Goal: Task Accomplishment & Management: Manage account settings

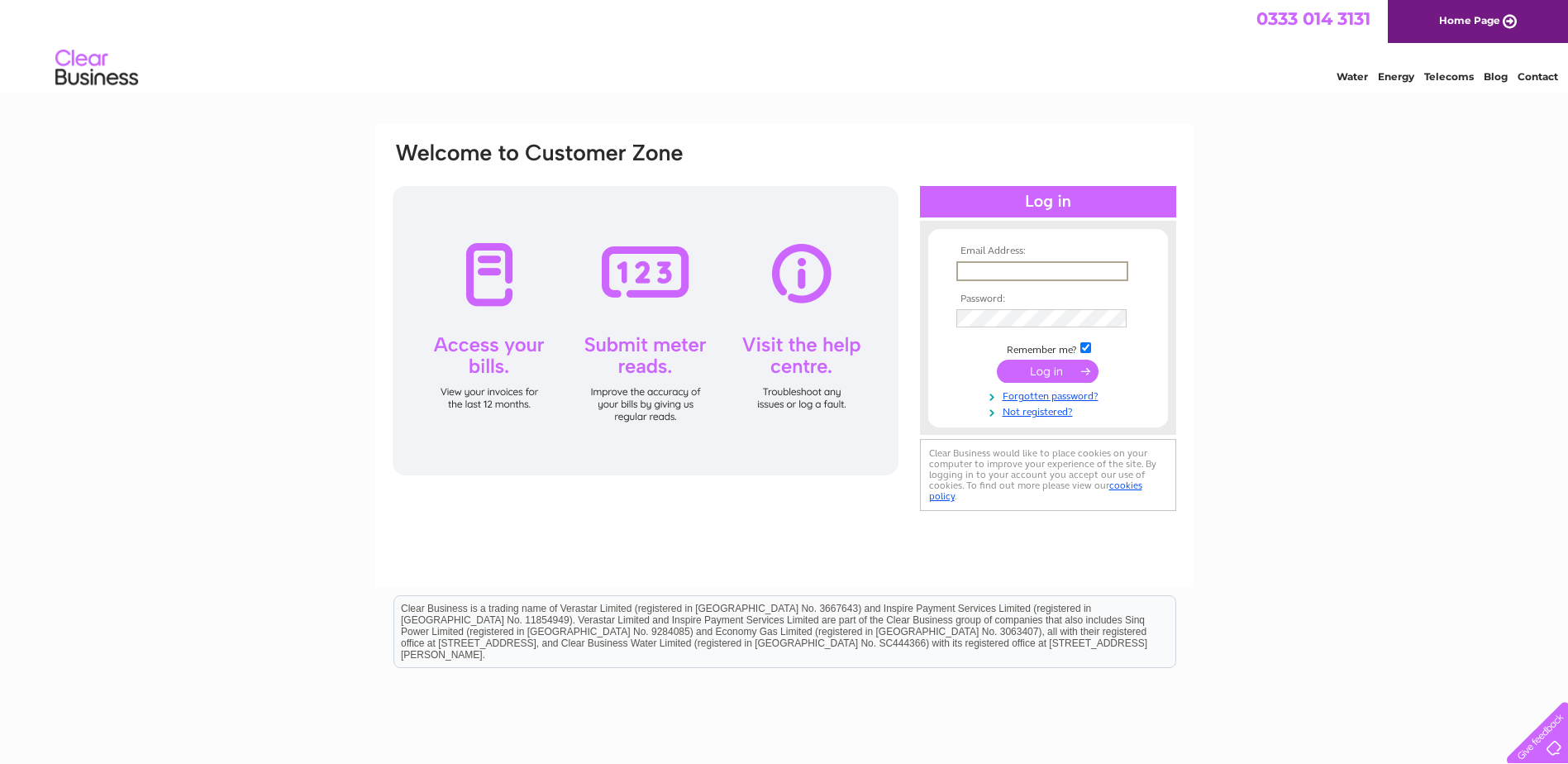
drag, startPoint x: 996, startPoint y: 275, endPoint x: 984, endPoint y: 255, distance: 23.3
click at [992, 272] on input "text" at bounding box center [1043, 271] width 172 height 20
type input "ssmith@brite-dental.co.uk"
click at [1048, 366] on input "submit" at bounding box center [1048, 372] width 102 height 23
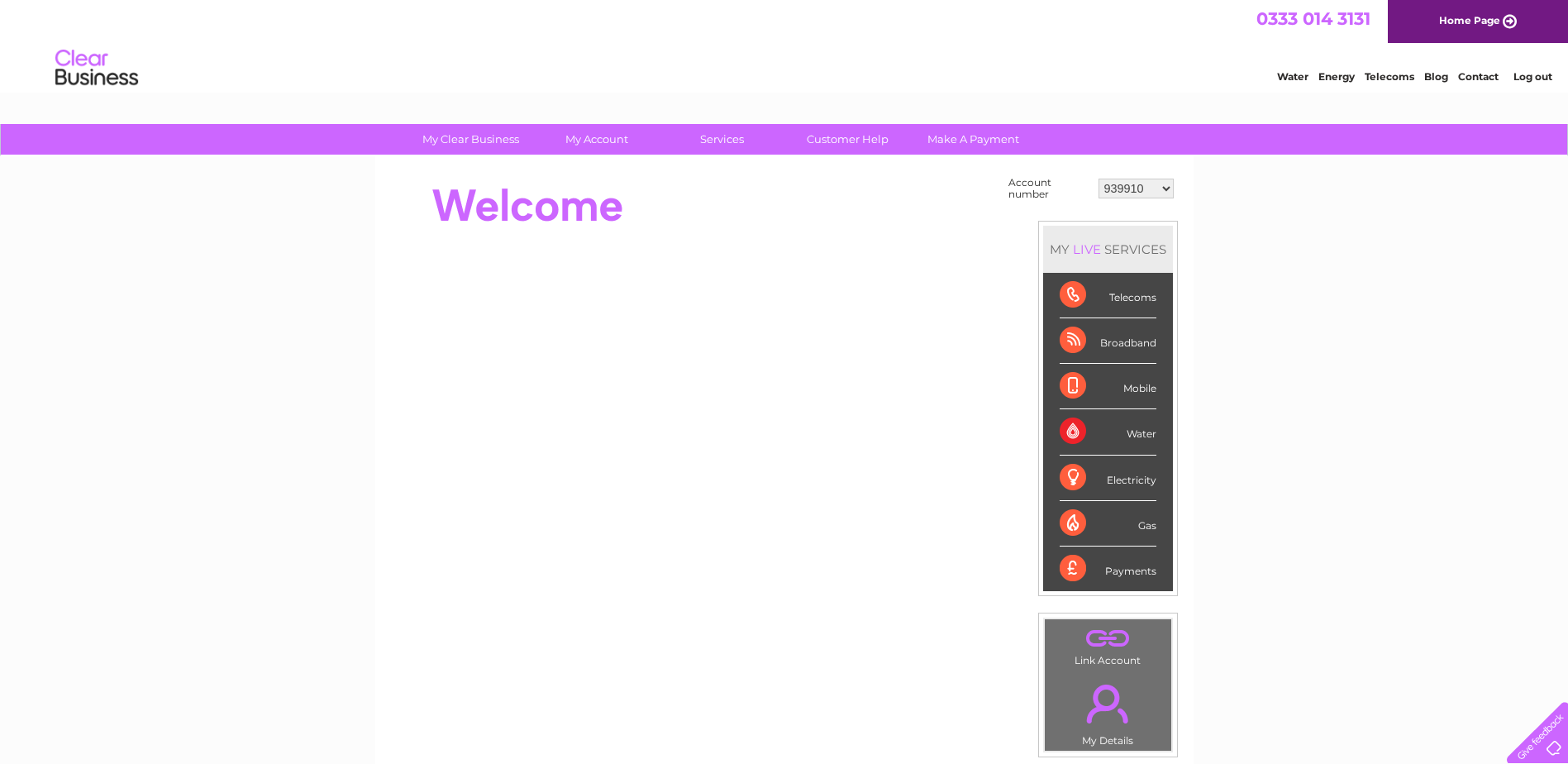
click at [1115, 186] on select "939910 939912 940384 941778 30316883" at bounding box center [1136, 189] width 75 height 20
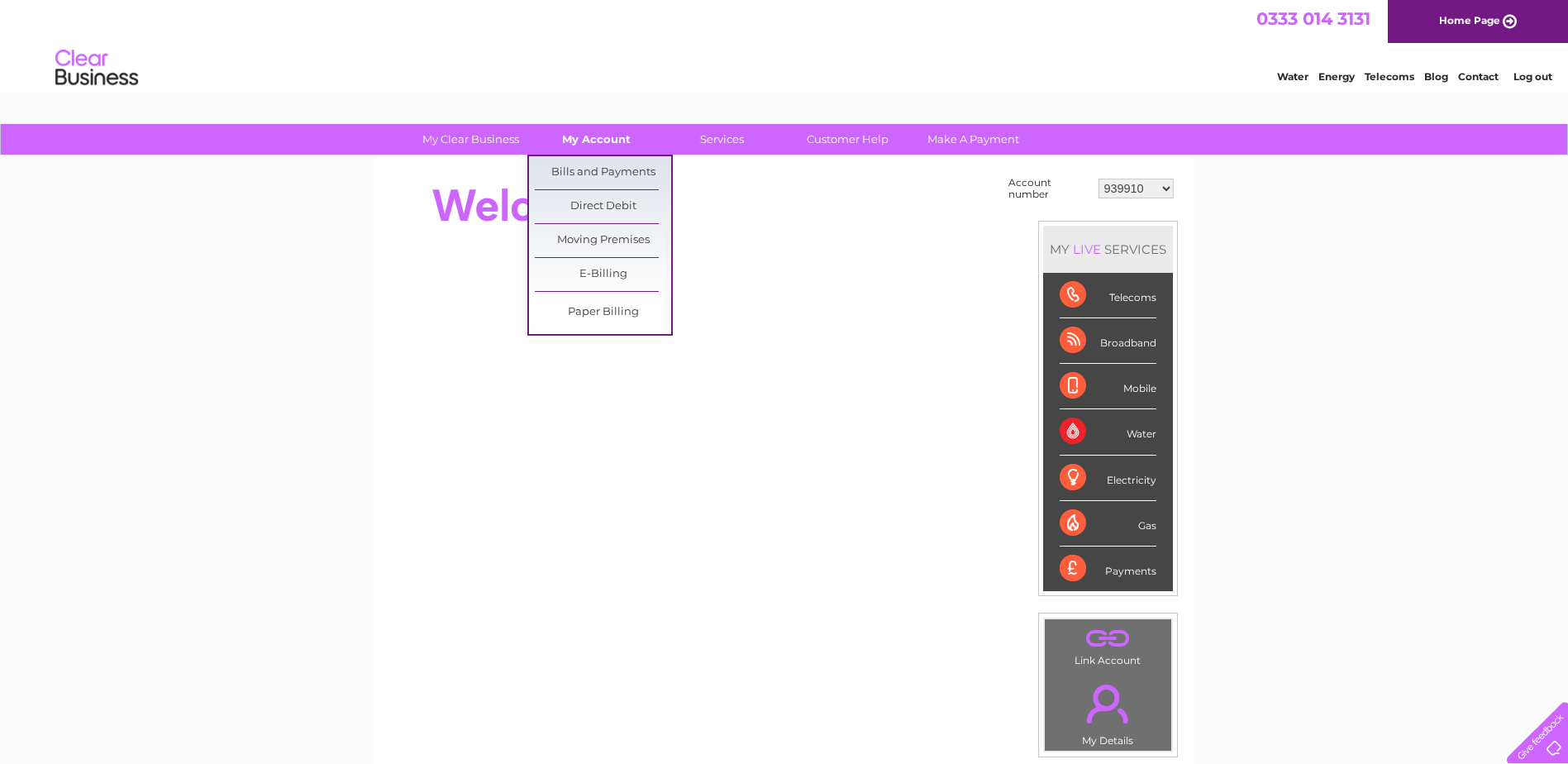
click at [593, 147] on link "My Account" at bounding box center [596, 139] width 136 height 30
click at [593, 170] on link "Bills and Payments" at bounding box center [603, 173] width 136 height 33
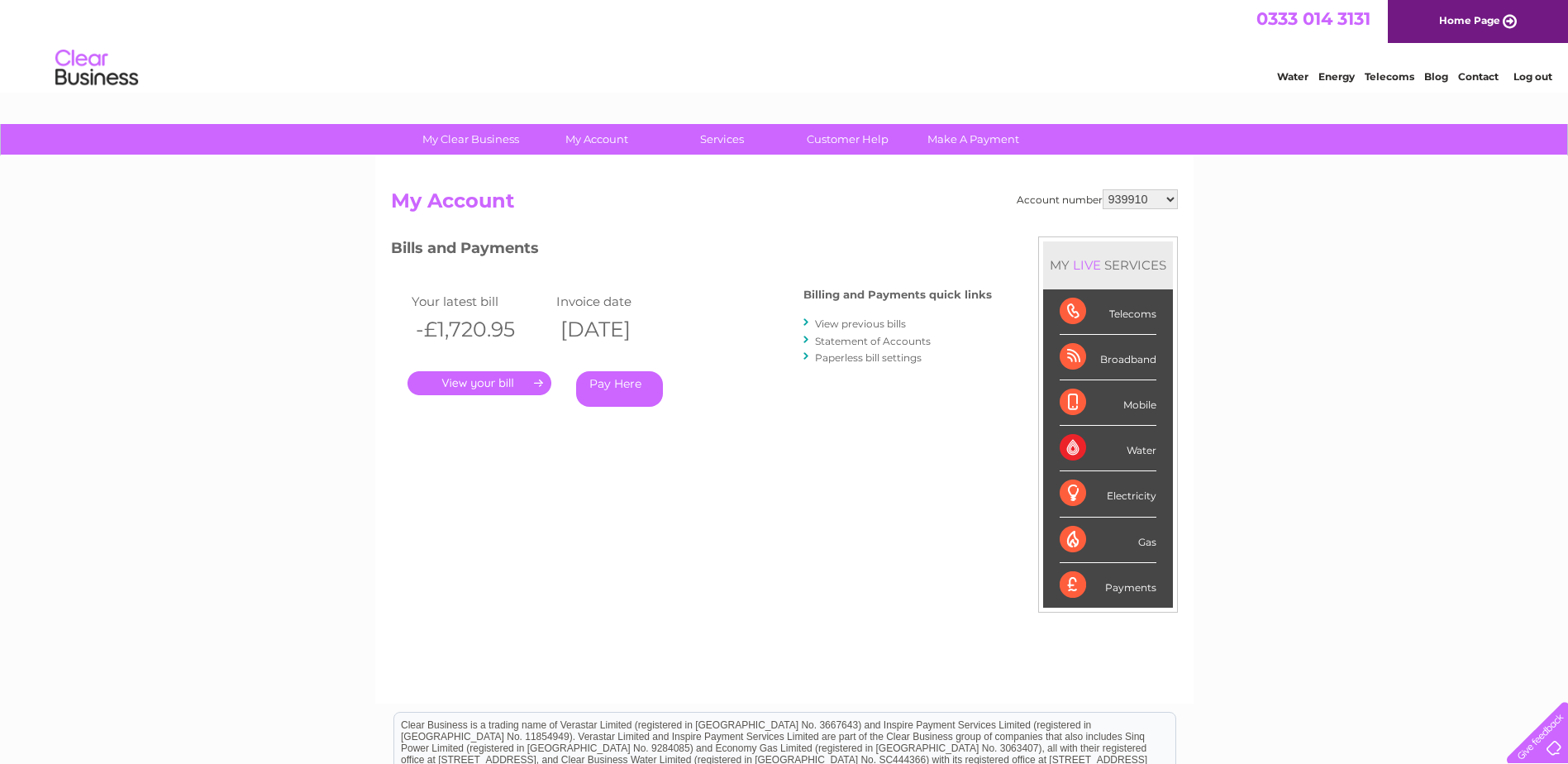
click at [1165, 198] on select "939910 939912 940384 941778 30316883" at bounding box center [1140, 200] width 75 height 20
select select "939912"
click at [1102, 190] on select "939910 939912 940384 941778 30316883" at bounding box center [1140, 200] width 75 height 20
click at [492, 381] on link "." at bounding box center [479, 382] width 144 height 24
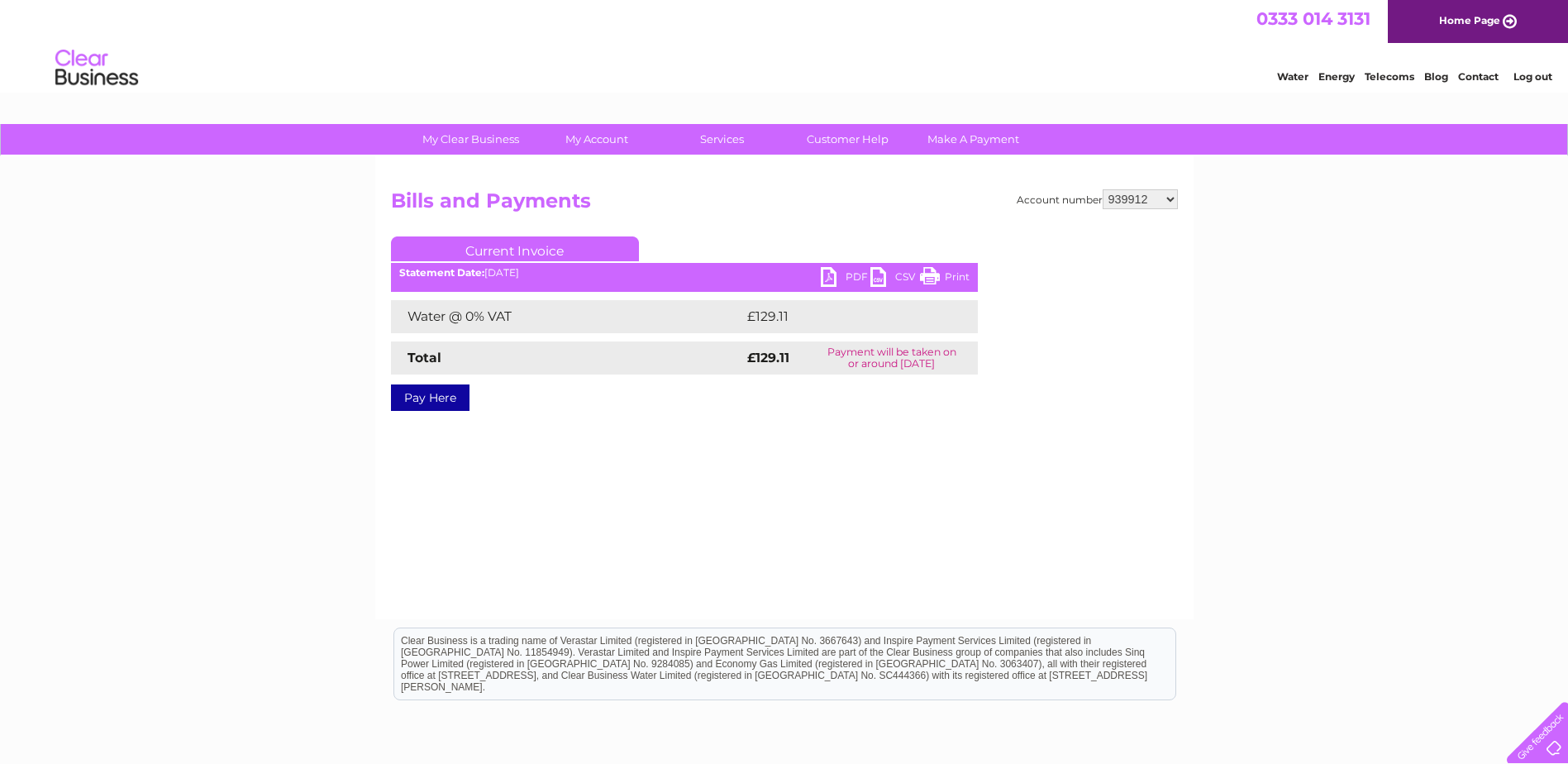
click at [835, 277] on link "PDF" at bounding box center [845, 279] width 50 height 24
click at [1138, 198] on select "939910 939912 940384 941778 30316883" at bounding box center [1140, 200] width 75 height 20
select select "940384"
click at [1102, 190] on select "939910 939912 940384 941778 30316883" at bounding box center [1140, 200] width 75 height 20
click at [783, 451] on div "Account number 939910 939912 940384 941778 30316883 Bills and Payments Current …" at bounding box center [784, 387] width 819 height 463
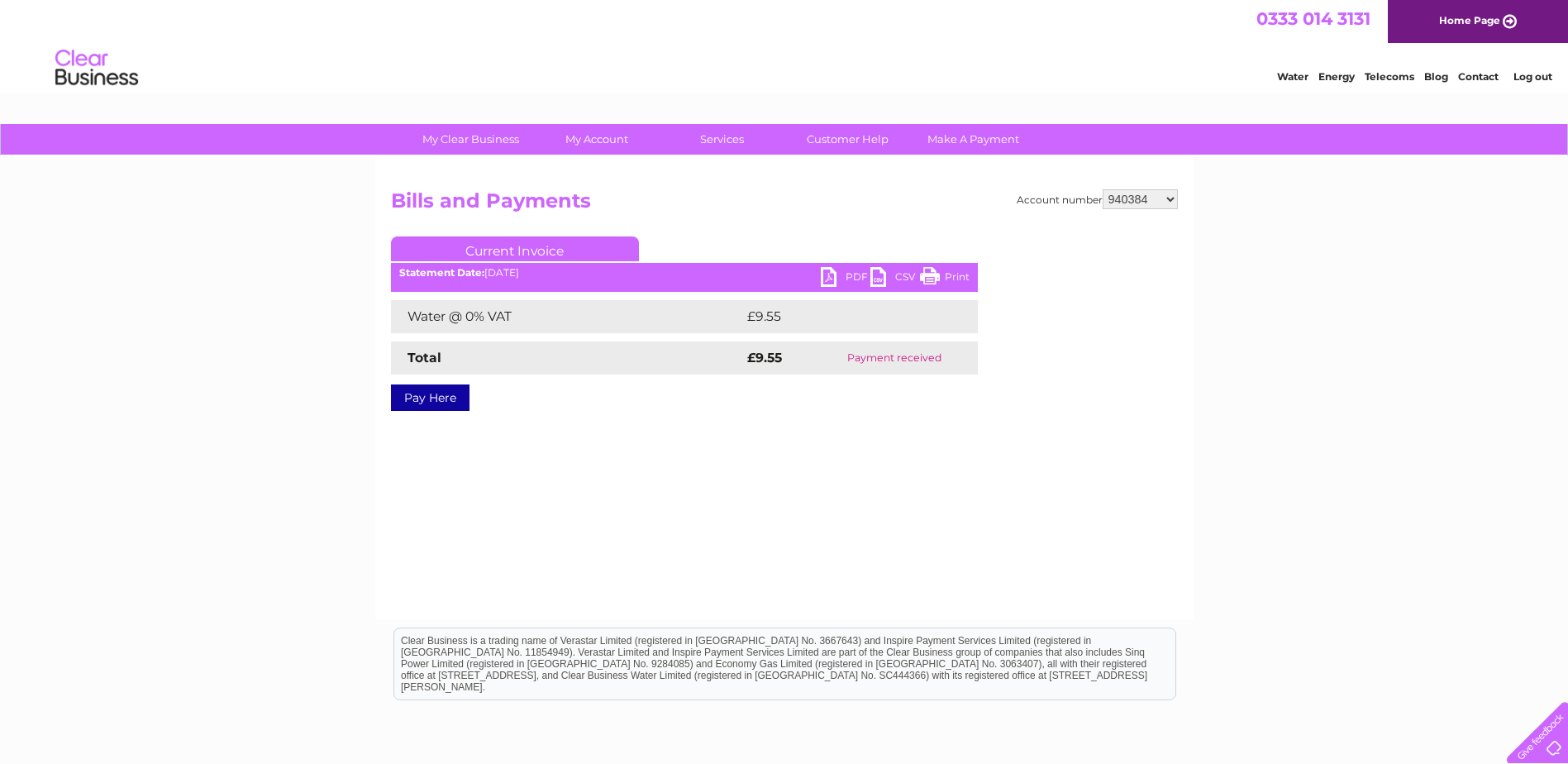
click at [841, 278] on link "PDF" at bounding box center [845, 279] width 50 height 24
click at [1143, 198] on select "939910 939912 940384 941778 30316883" at bounding box center [1140, 200] width 75 height 20
select select "941778"
click at [1102, 190] on select "939910 939912 940384 941778 30316883" at bounding box center [1140, 200] width 75 height 20
click at [828, 273] on link "PDF" at bounding box center [845, 279] width 50 height 24
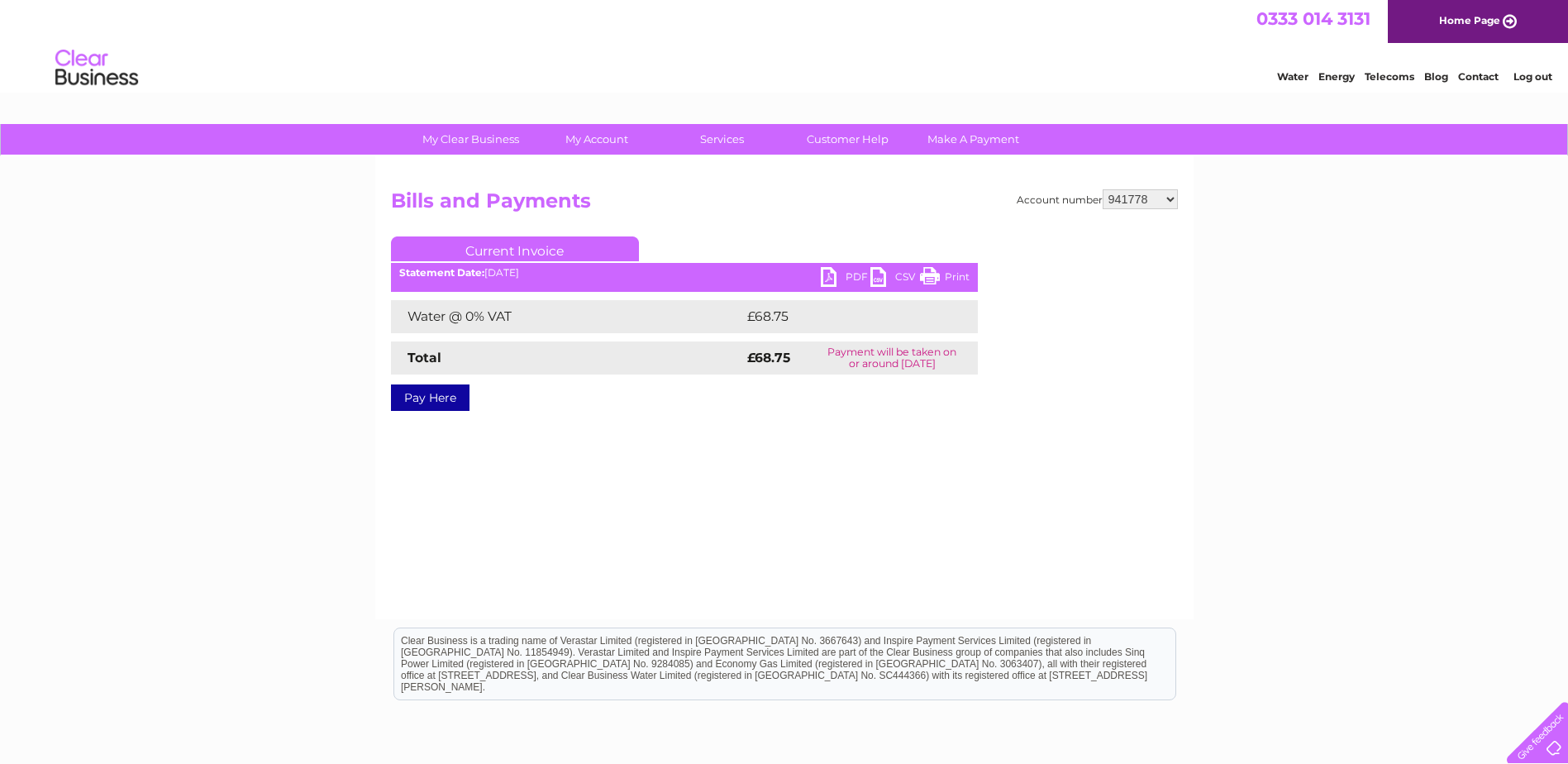
click at [1123, 197] on select "939910 939912 940384 941778 30316883" at bounding box center [1140, 200] width 75 height 20
select select "30316883"
click at [1102, 190] on select "939910 939912 940384 941778 30316883" at bounding box center [1140, 200] width 75 height 20
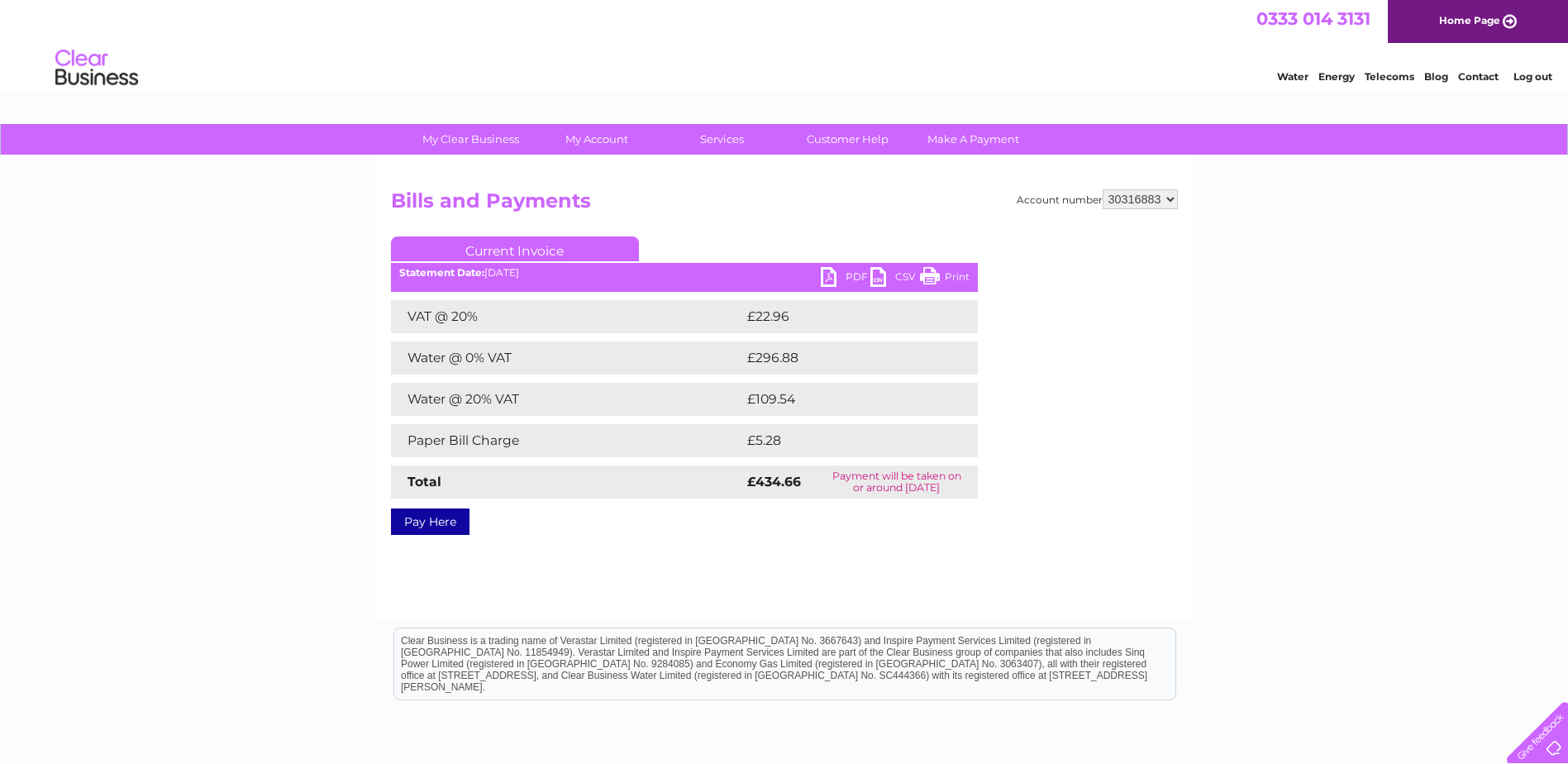
click at [846, 278] on link "PDF" at bounding box center [845, 279] width 50 height 24
click at [1543, 76] on link "Log out" at bounding box center [1533, 76] width 39 height 13
